Goal: Information Seeking & Learning: Learn about a topic

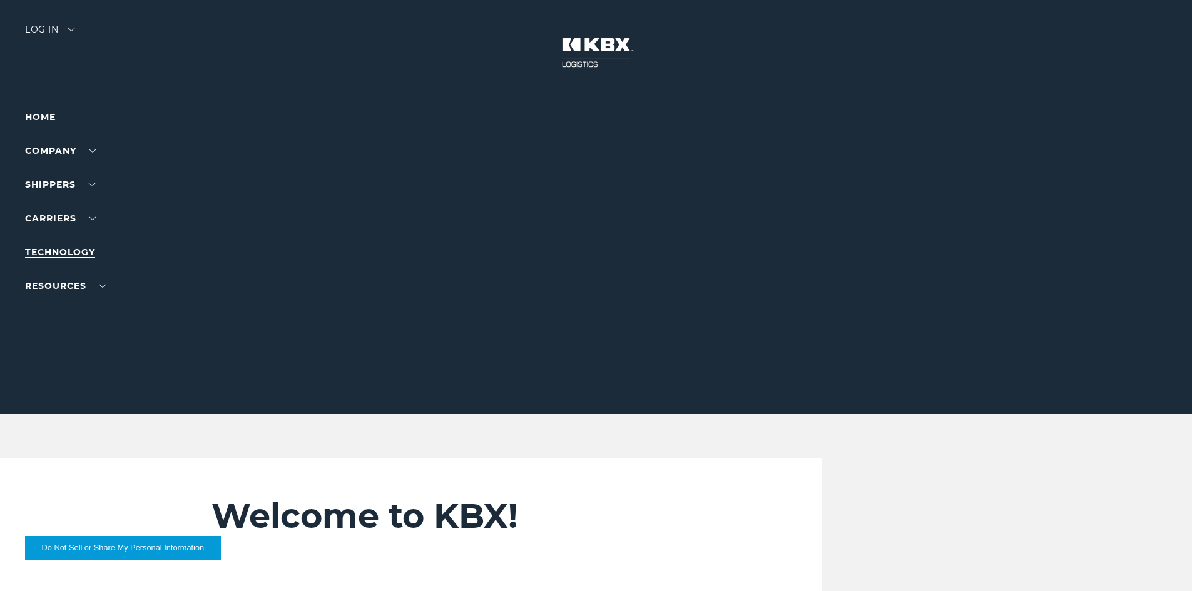
click at [71, 246] on link "Technology" at bounding box center [60, 251] width 70 height 11
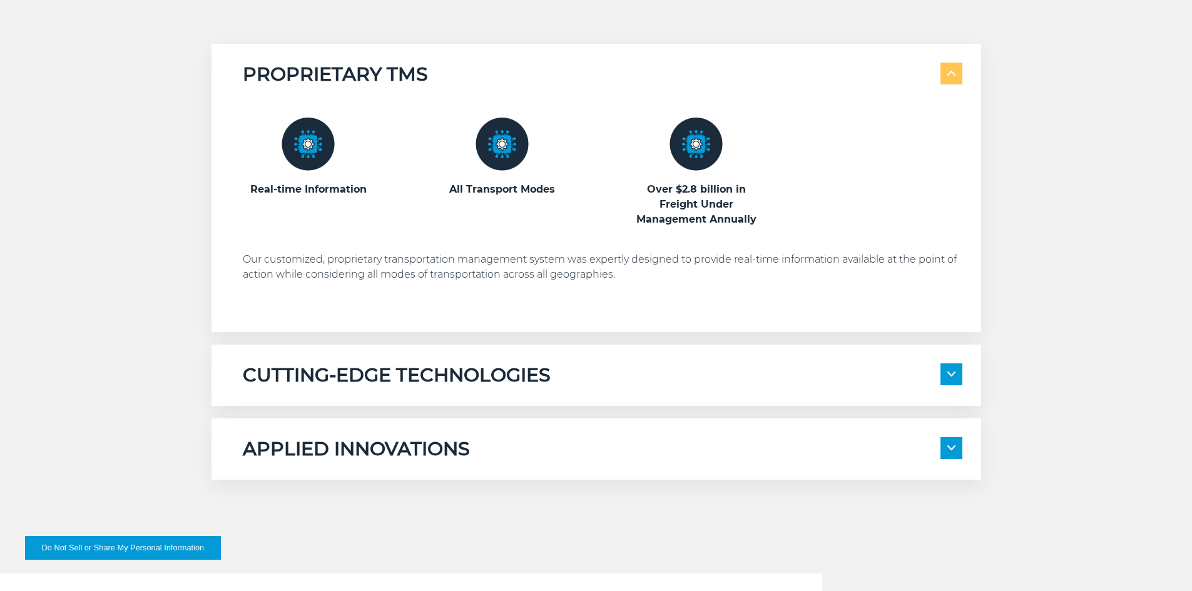
scroll to position [688, 0]
click at [954, 372] on img at bounding box center [951, 374] width 8 height 5
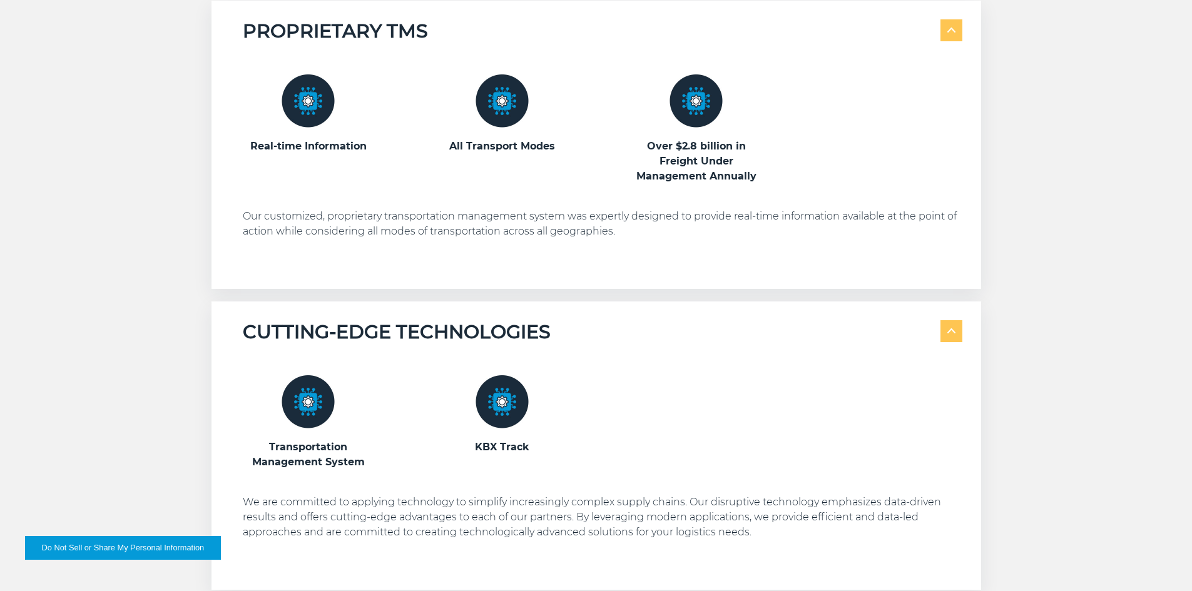
scroll to position [938, 0]
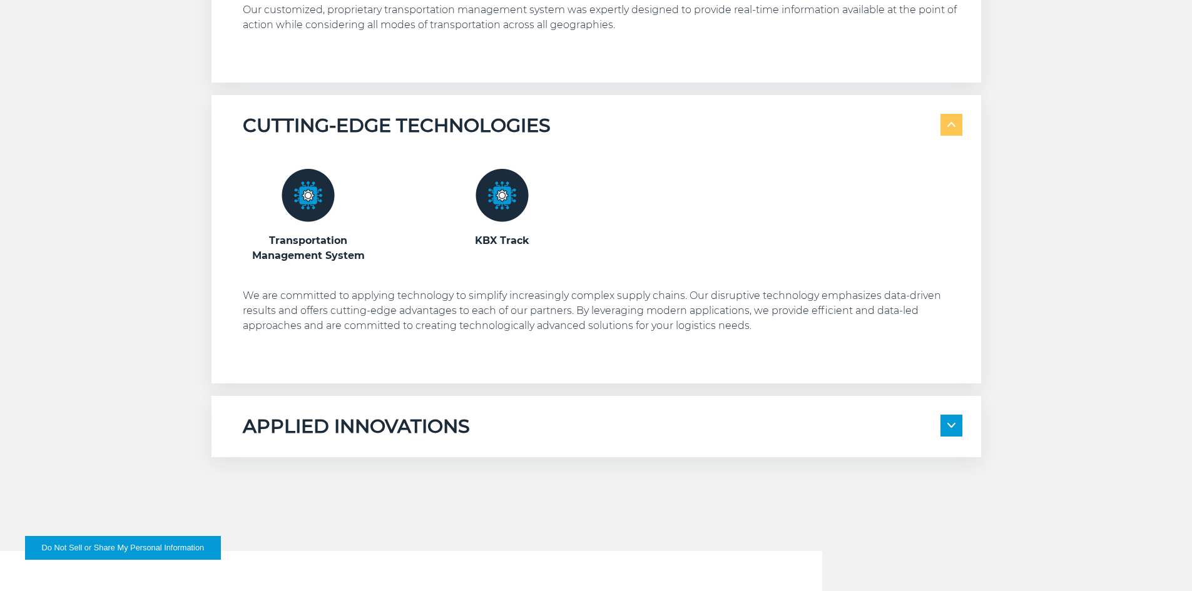
drag, startPoint x: 300, startPoint y: 246, endPoint x: 304, endPoint y: 227, distance: 19.1
click at [302, 244] on h3 "Transportation Management System" at bounding box center [308, 248] width 131 height 30
click at [945, 418] on span at bounding box center [951, 426] width 22 height 22
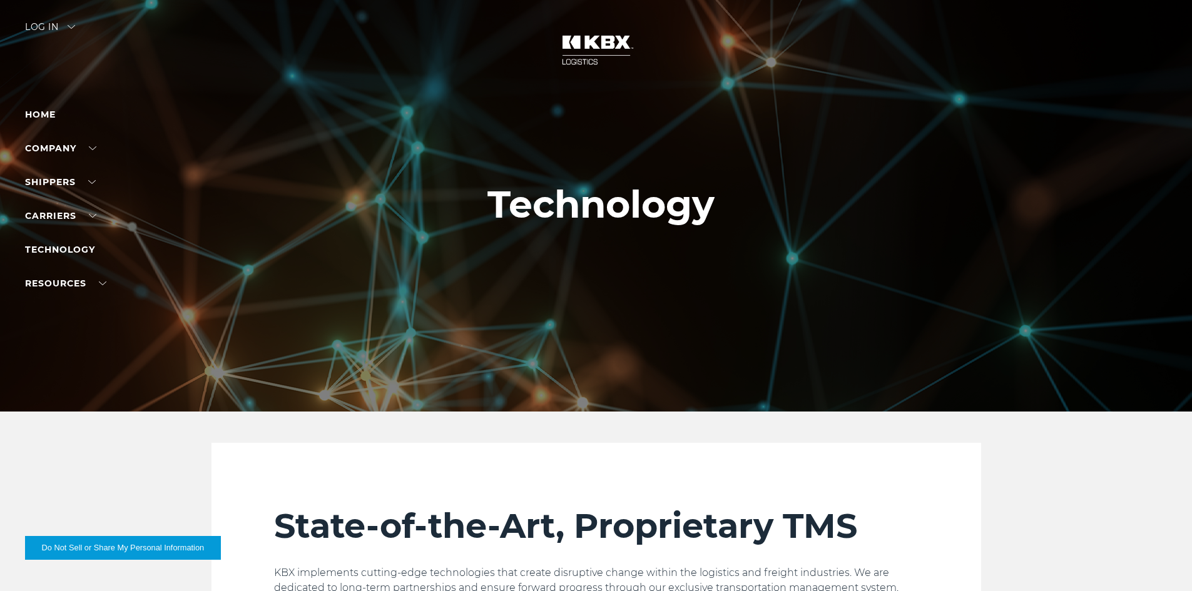
scroll to position [0, 0]
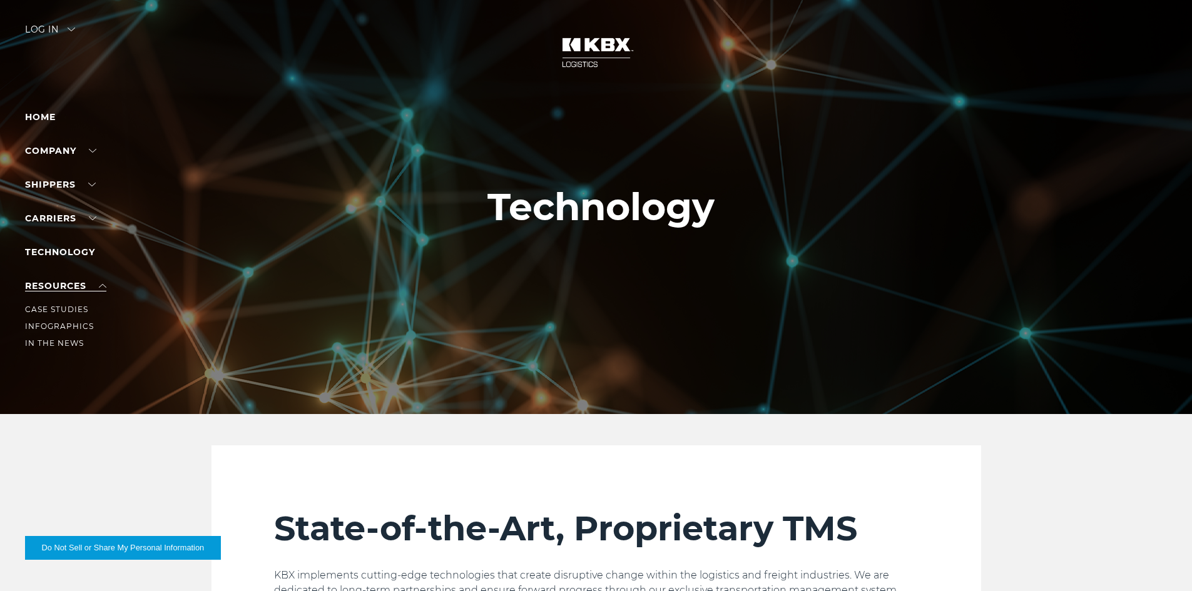
click at [100, 283] on link "RESOURCES" at bounding box center [65, 285] width 81 height 11
click at [69, 305] on link "Case Studies" at bounding box center [56, 309] width 63 height 9
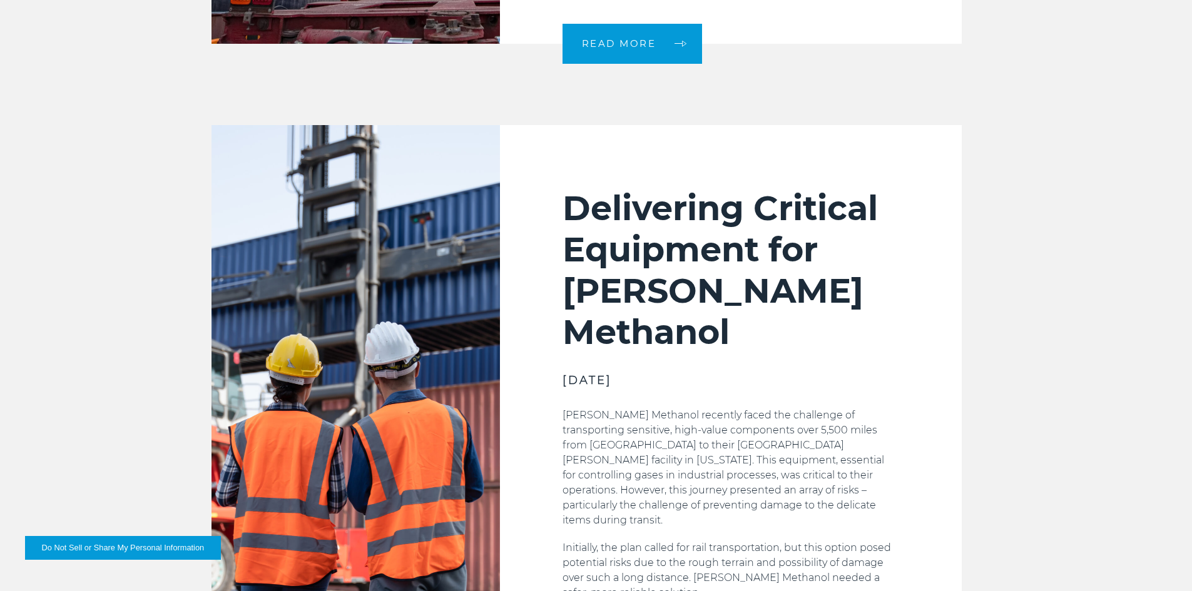
scroll to position [1564, 0]
